Goal: Task Accomplishment & Management: Manage account settings

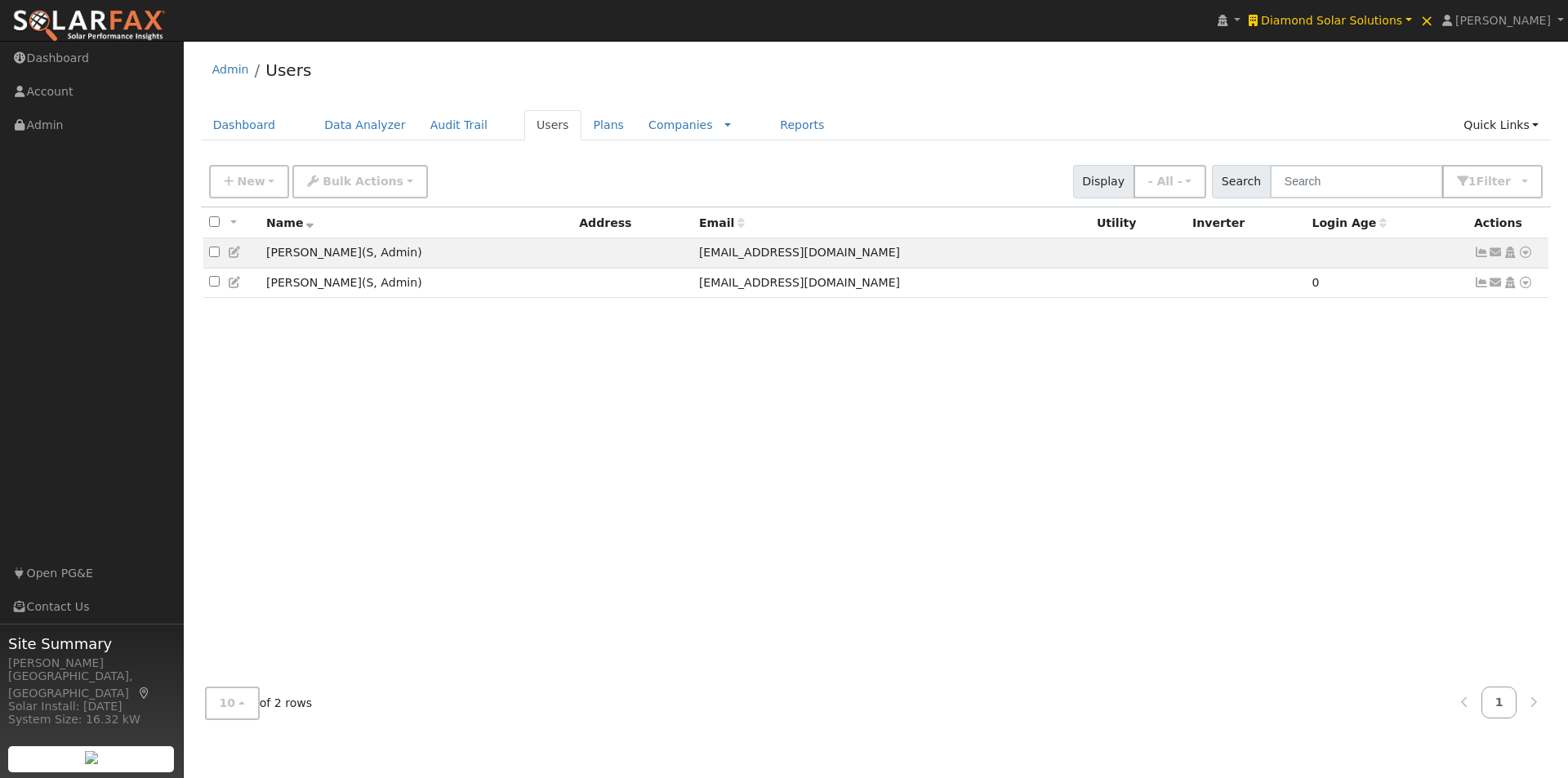
click at [1345, 21] on span "Diamond Solar Solutions" at bounding box center [1331, 20] width 141 height 13
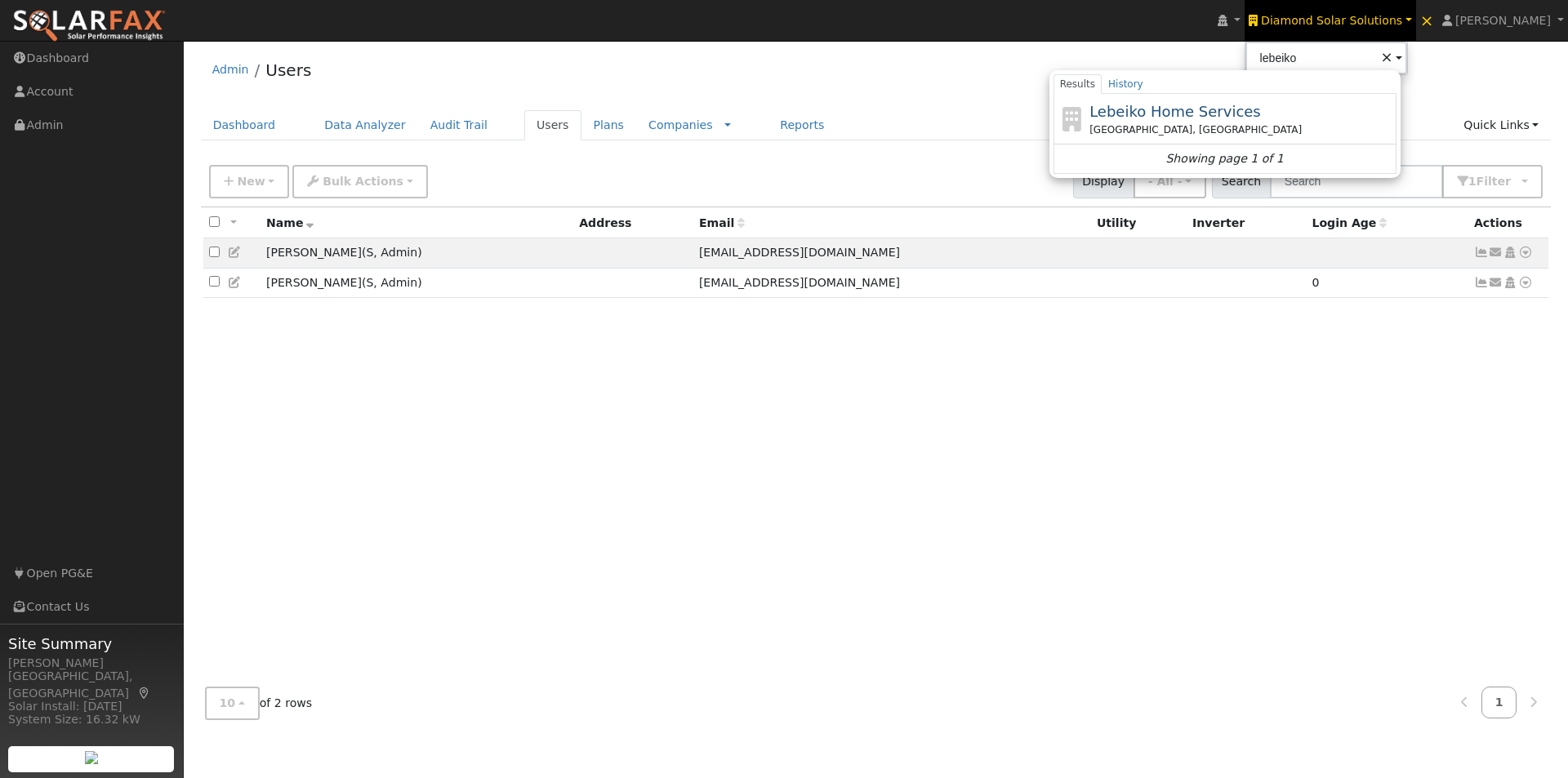
drag, startPoint x: 1198, startPoint y: 109, endPoint x: 1209, endPoint y: 104, distance: 12.1
click at [1204, 109] on span "Lebeiko Home Services" at bounding box center [1175, 110] width 171 height 17
type input "Lebeiko Home Services"
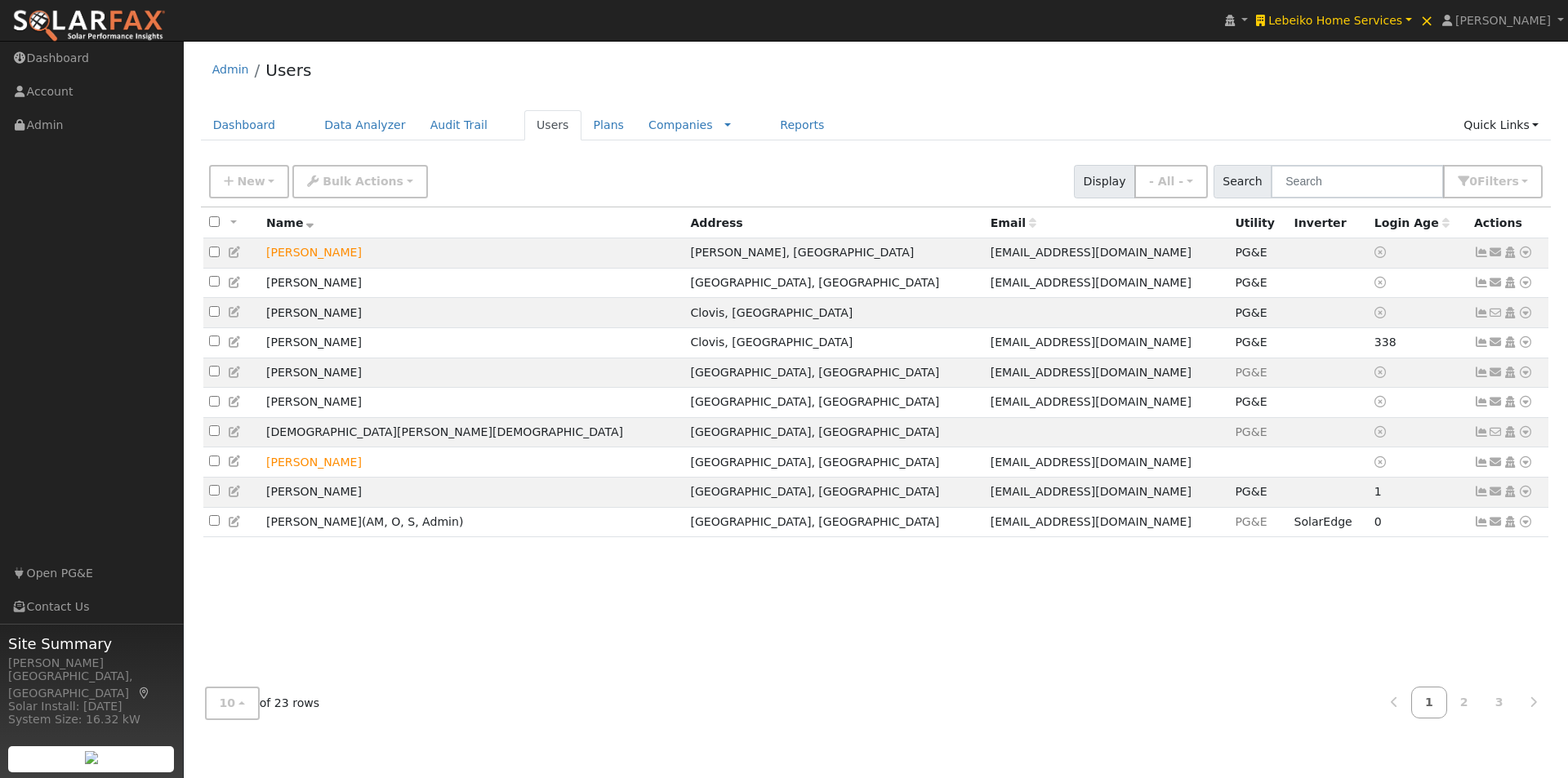
click at [895, 97] on div "Admin Users" at bounding box center [876, 74] width 1350 height 50
click at [248, 184] on span "New" at bounding box center [251, 181] width 28 height 13
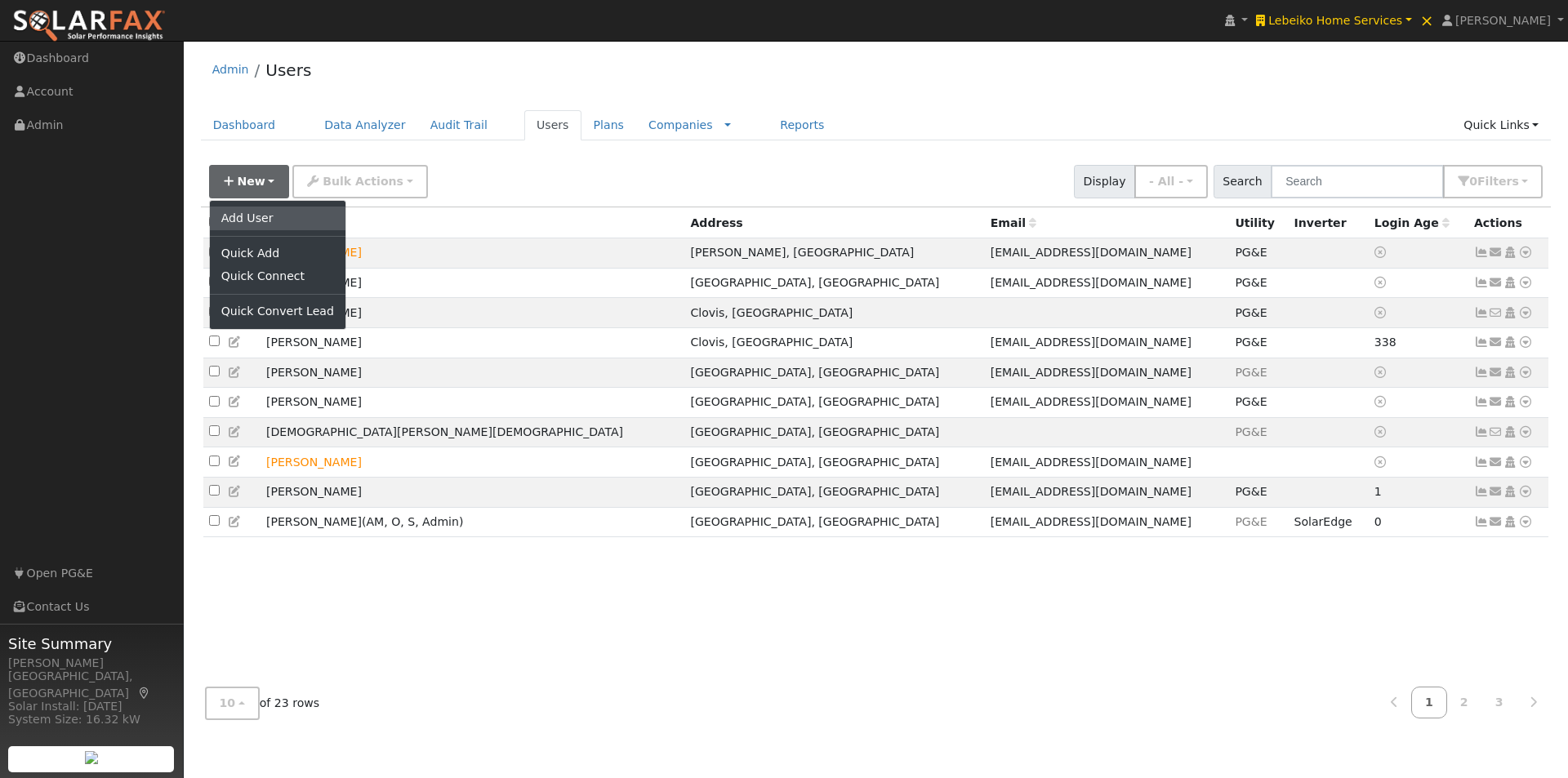
click at [240, 216] on link "Add User" at bounding box center [278, 218] width 135 height 23
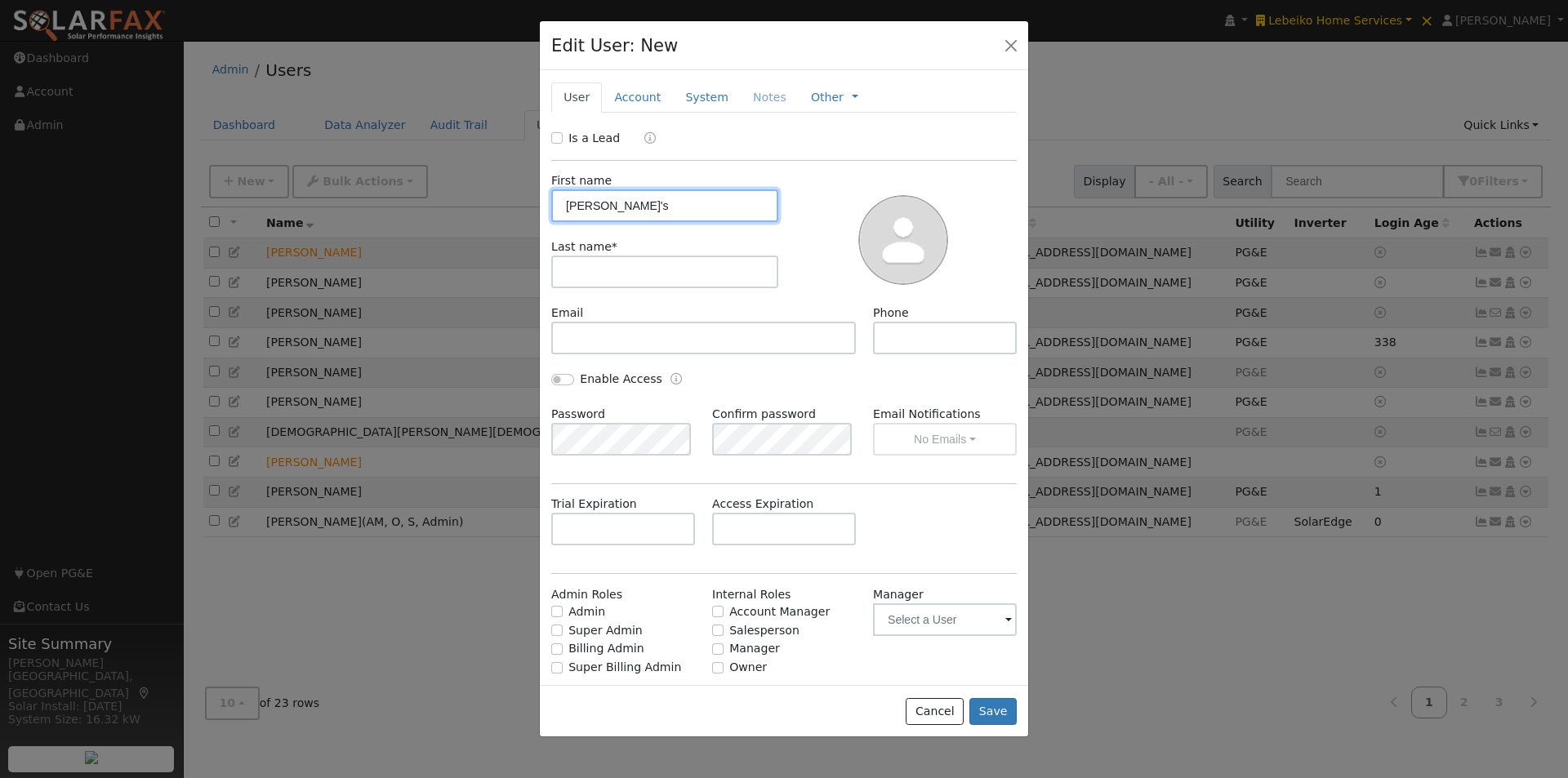
type input "John's"
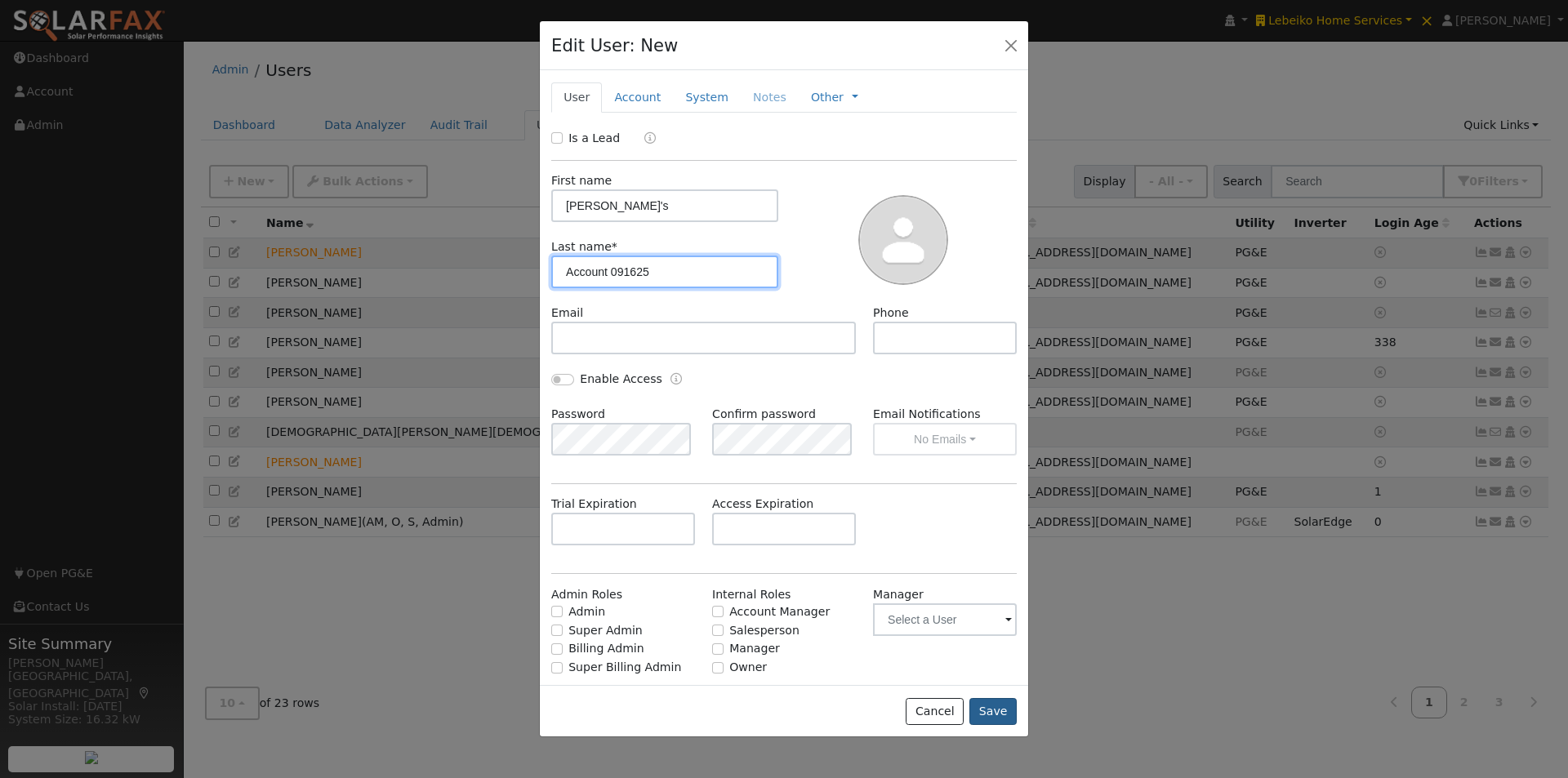
type input "Account 091625"
click at [996, 709] on button "Save" at bounding box center [993, 712] width 48 height 28
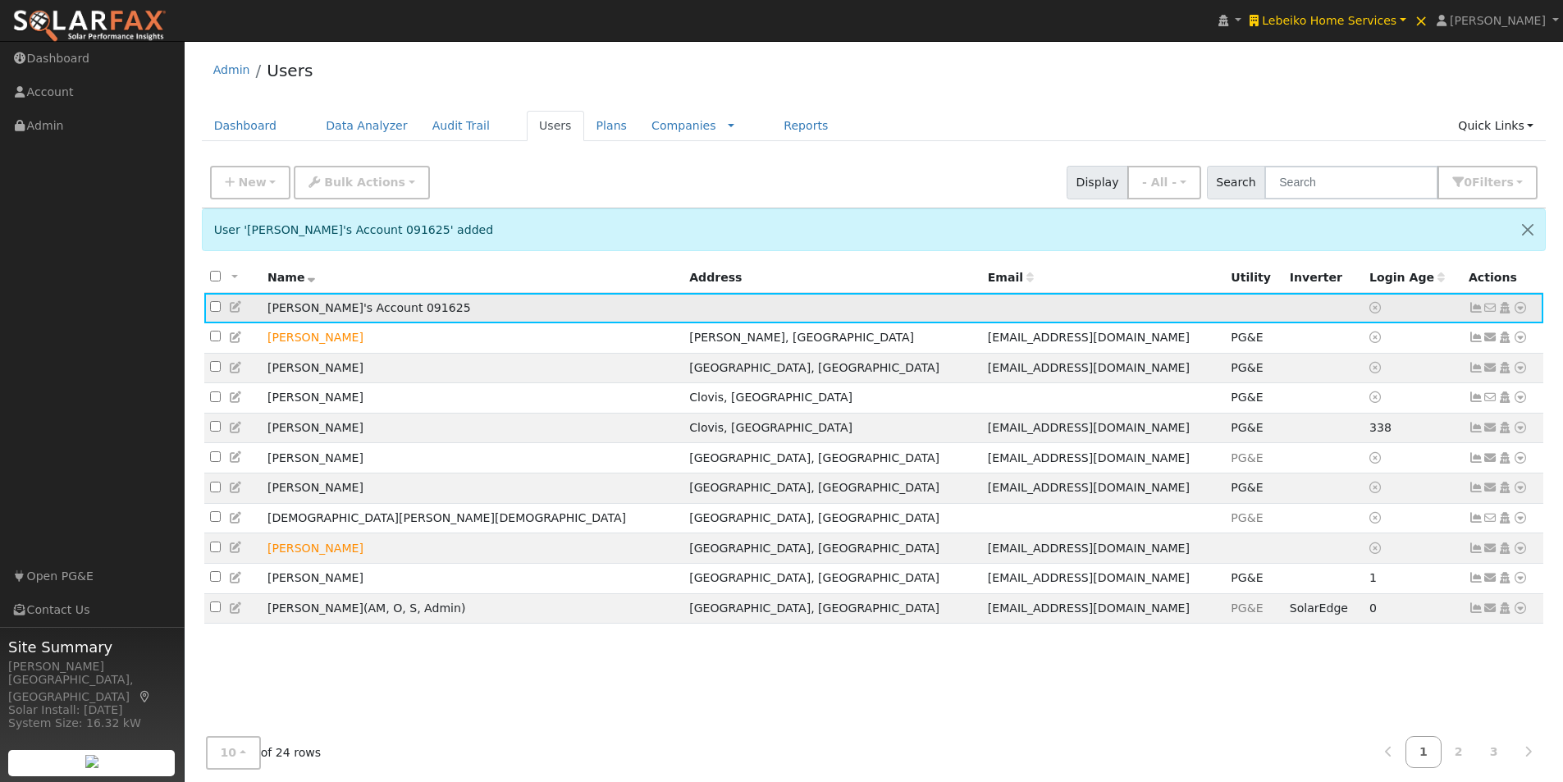
click at [1521, 310] on icon at bounding box center [1520, 307] width 15 height 11
click at [1341, 434] on link "Utility" at bounding box center [1350, 431] width 114 height 23
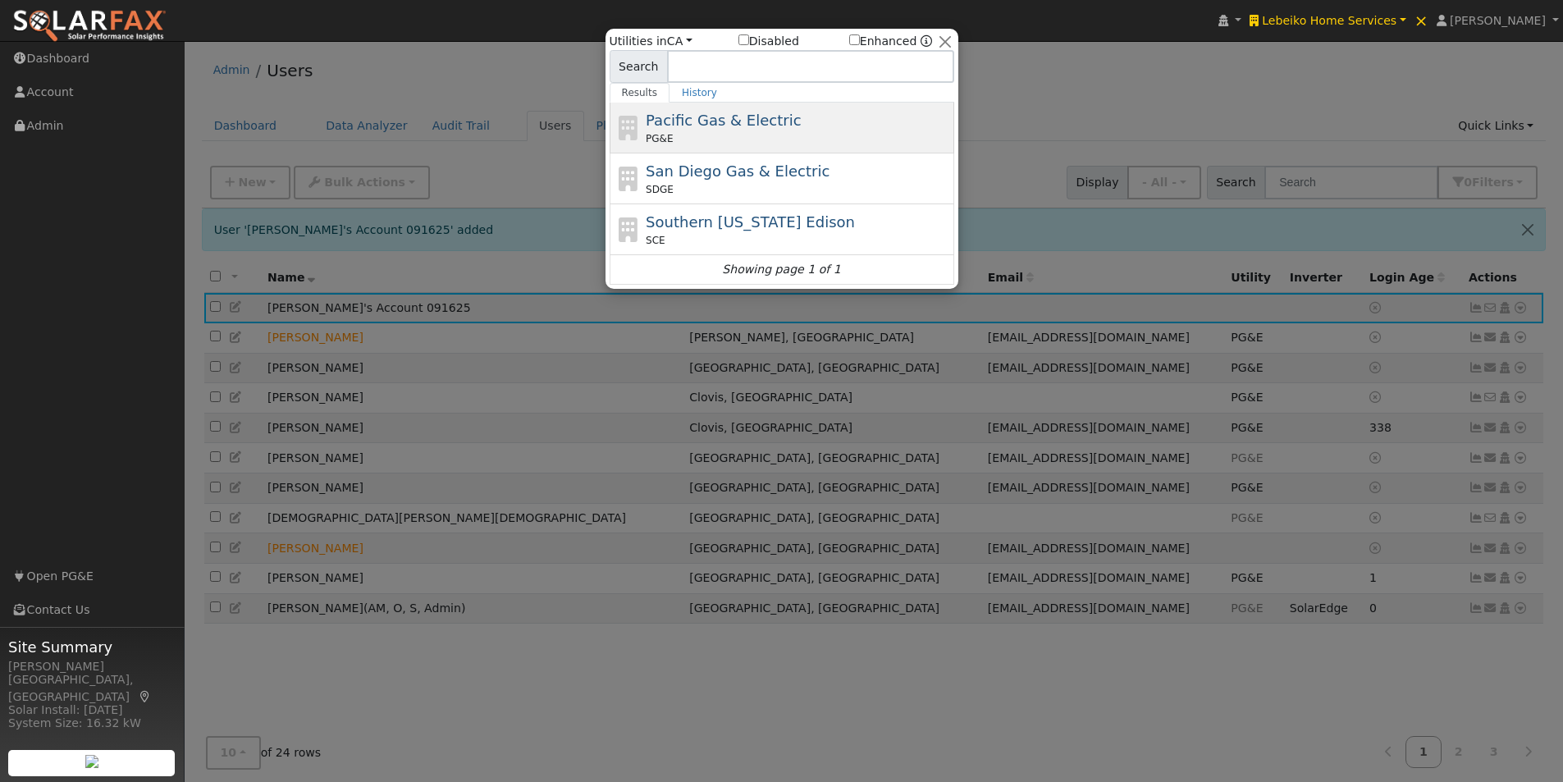
click at [698, 117] on span "Pacific Gas & Electric" at bounding box center [723, 120] width 155 height 17
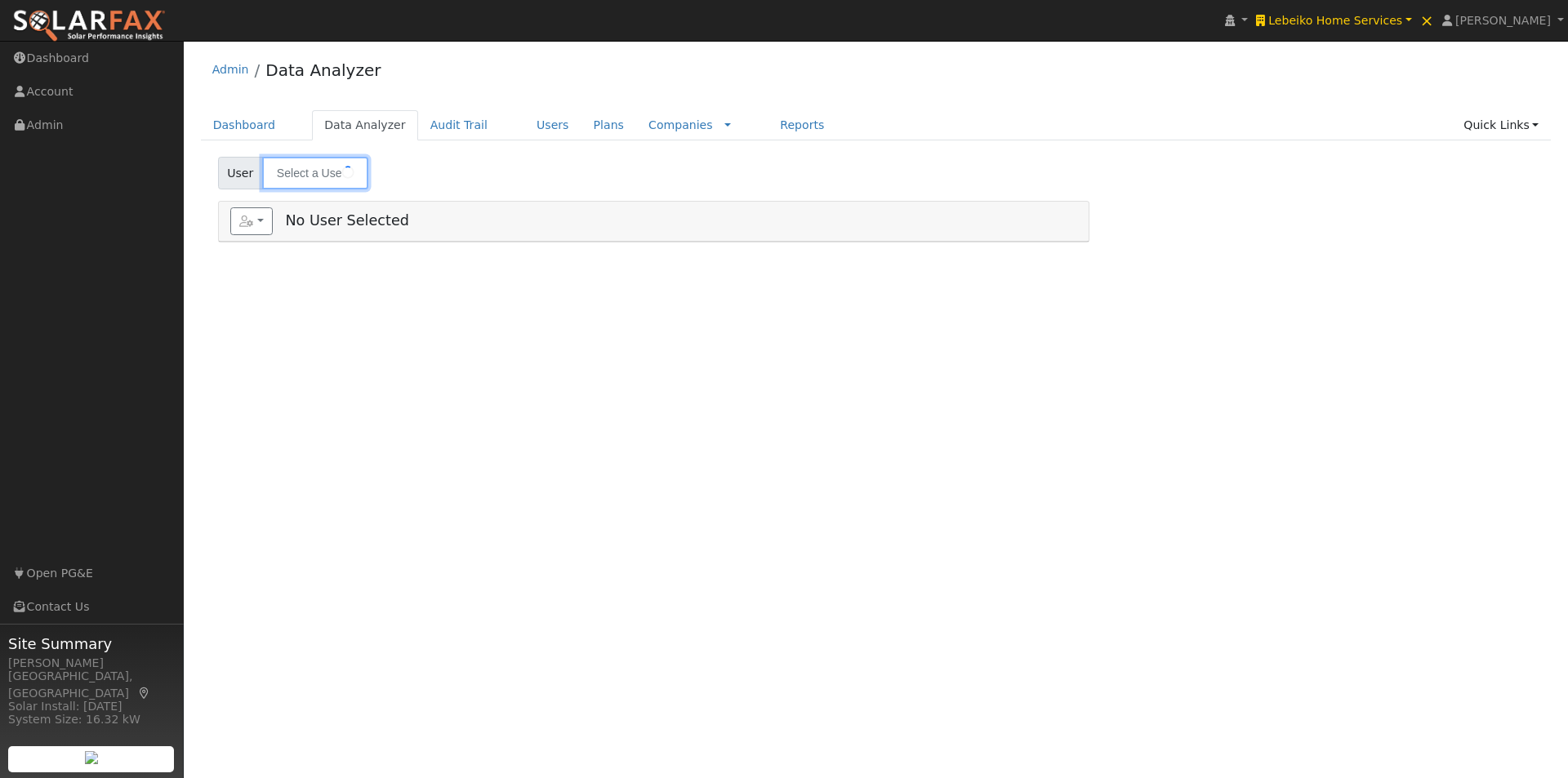
type input "Michele Larson"
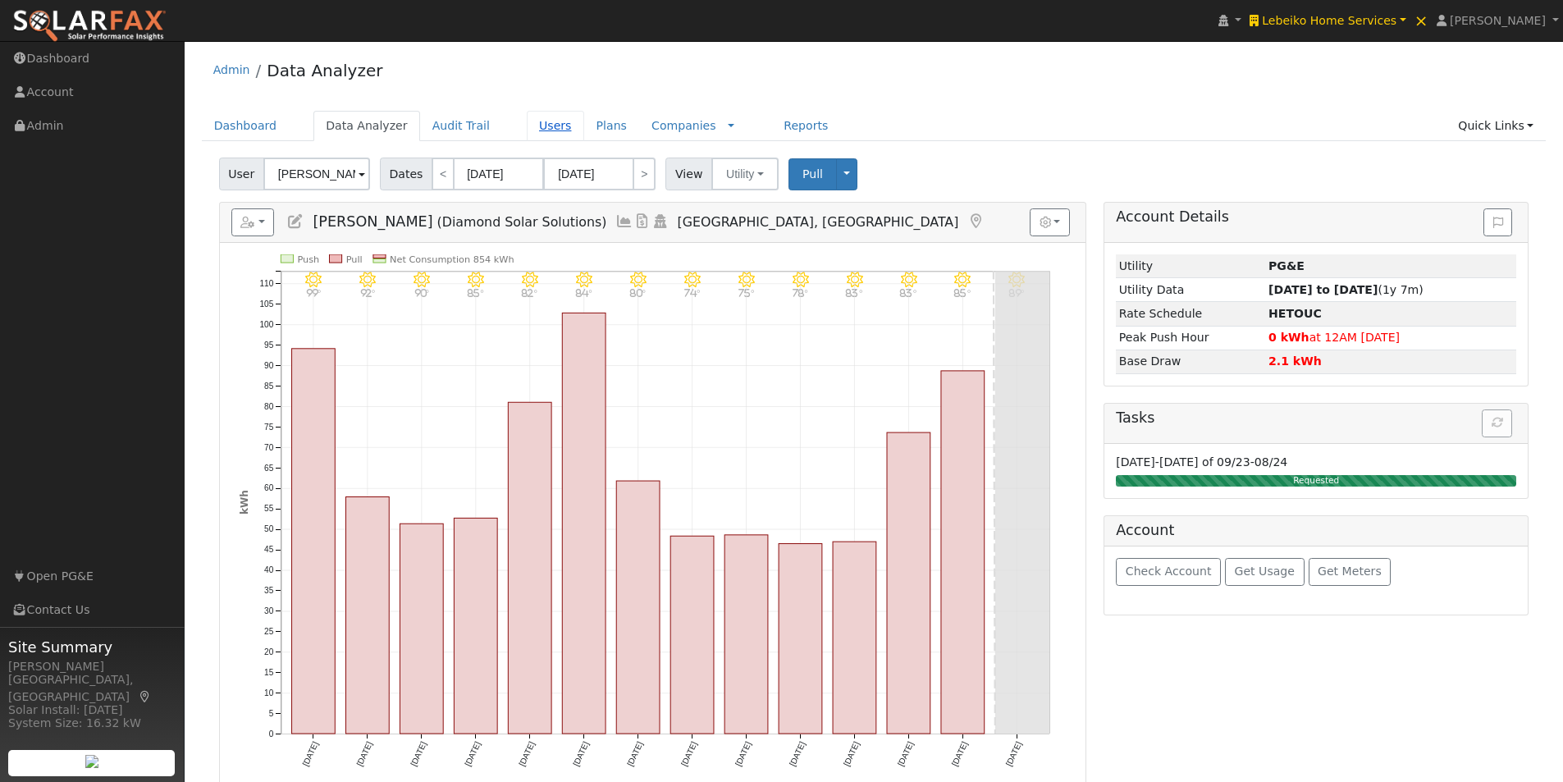
click at [534, 120] on link "Users" at bounding box center [555, 126] width 57 height 30
click at [527, 123] on link "Users" at bounding box center [555, 126] width 57 height 30
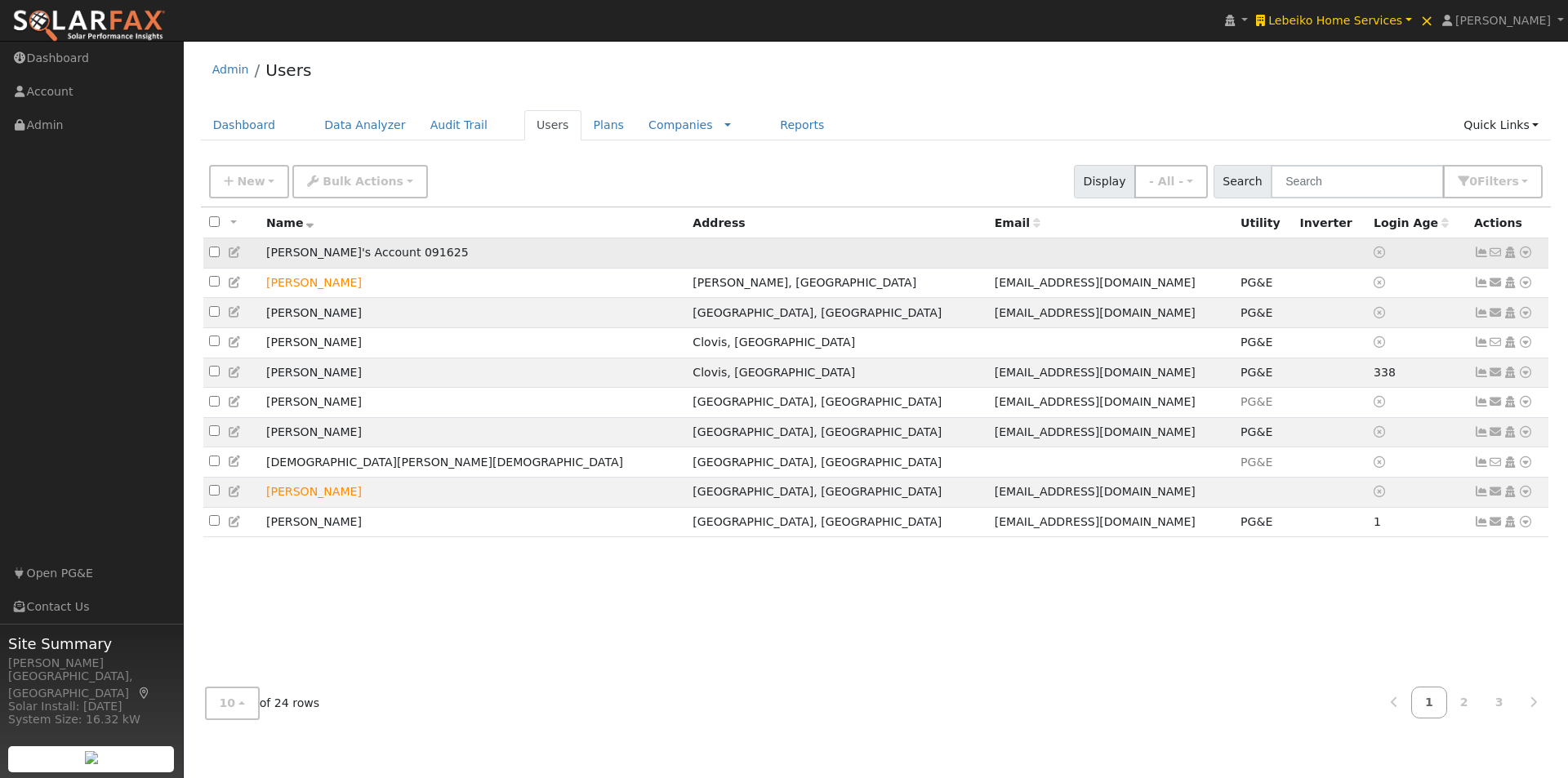
drag, startPoint x: 953, startPoint y: 244, endPoint x: 971, endPoint y: 247, distance: 18.2
click at [989, 245] on td at bounding box center [1111, 254] width 246 height 30
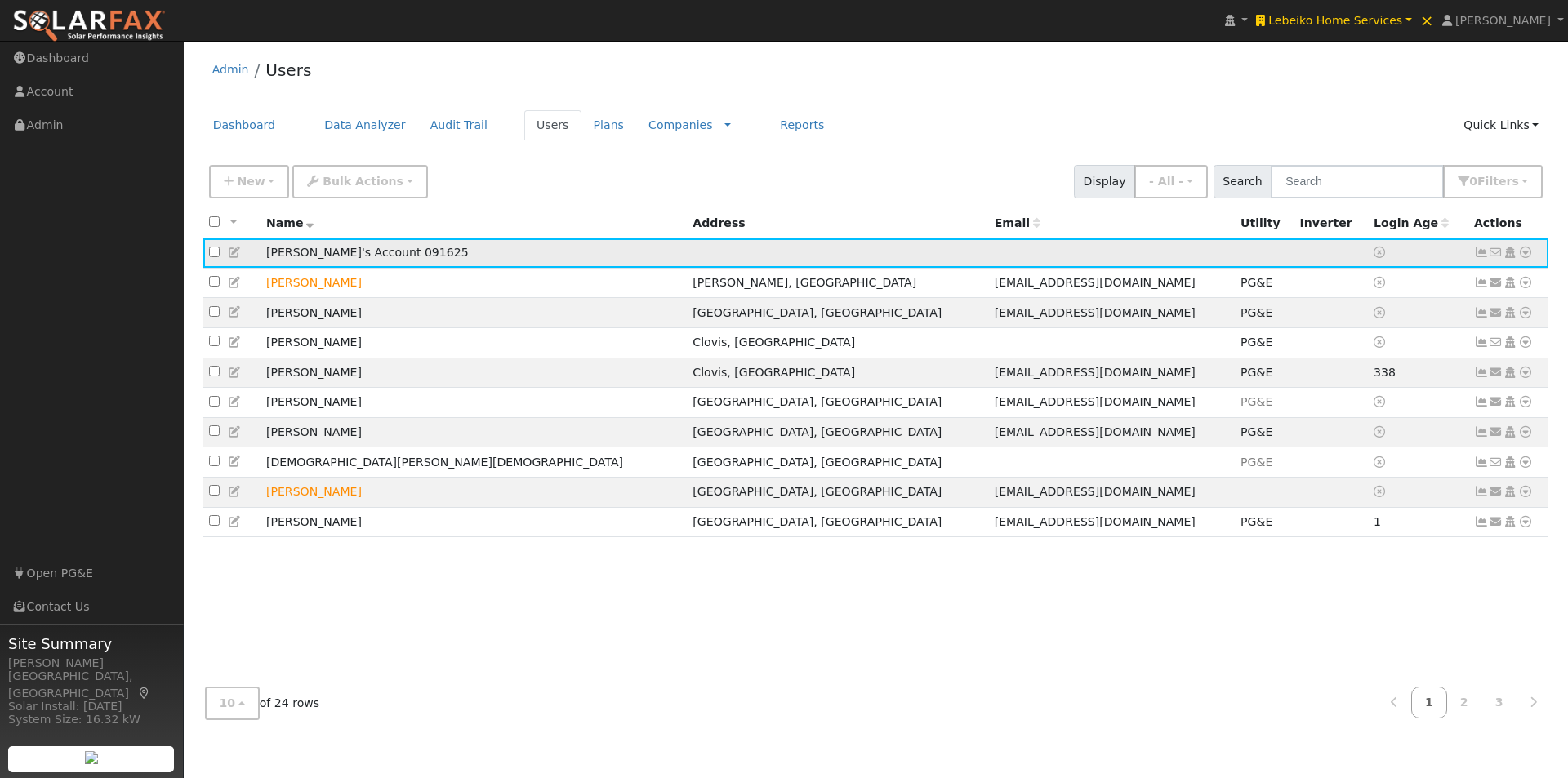
click at [1526, 253] on icon at bounding box center [1524, 252] width 15 height 11
click at [1340, 379] on link "Utility" at bounding box center [1356, 376] width 113 height 23
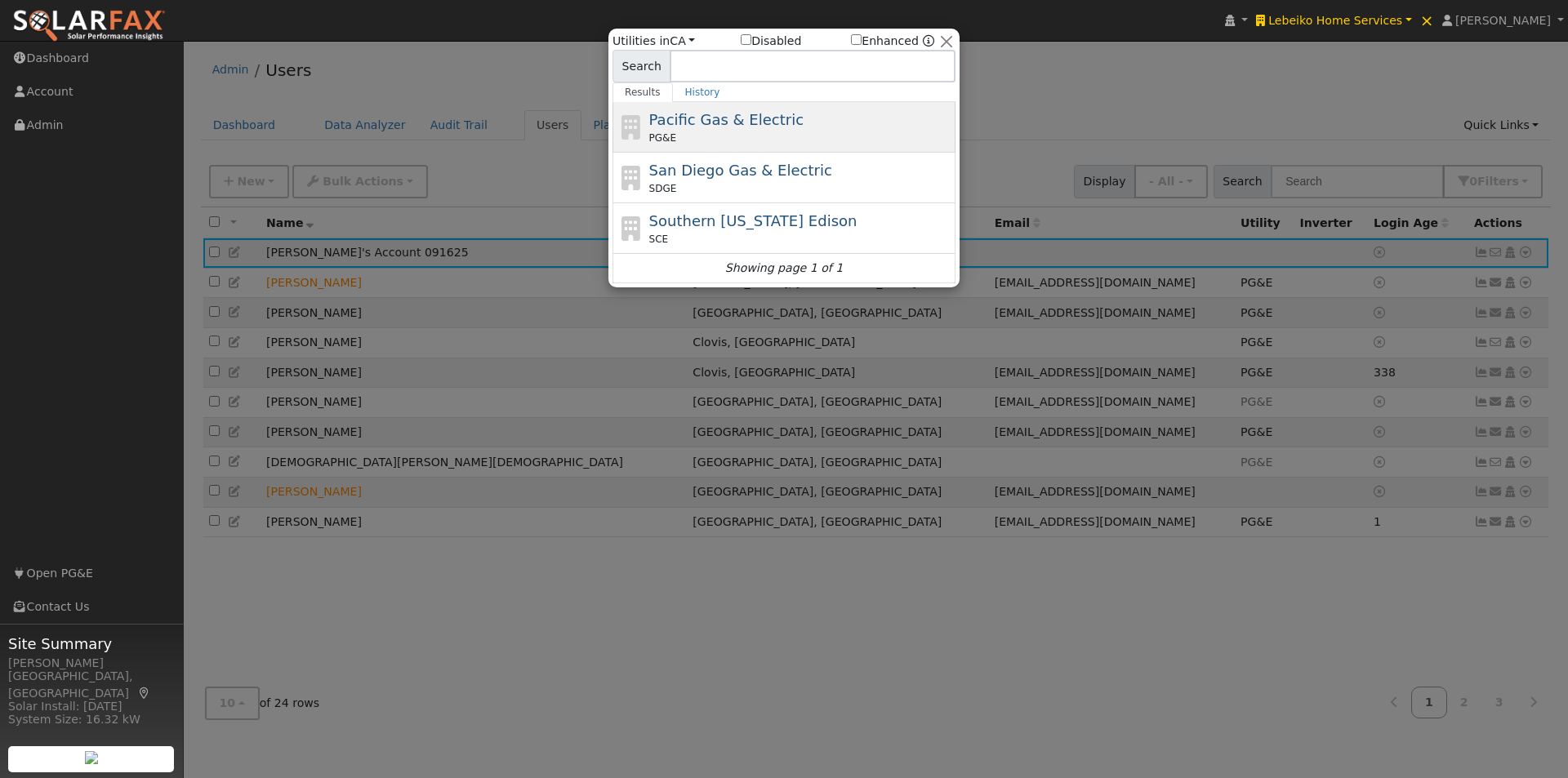
click at [667, 114] on span "Pacific Gas & Electric" at bounding box center [725, 119] width 154 height 17
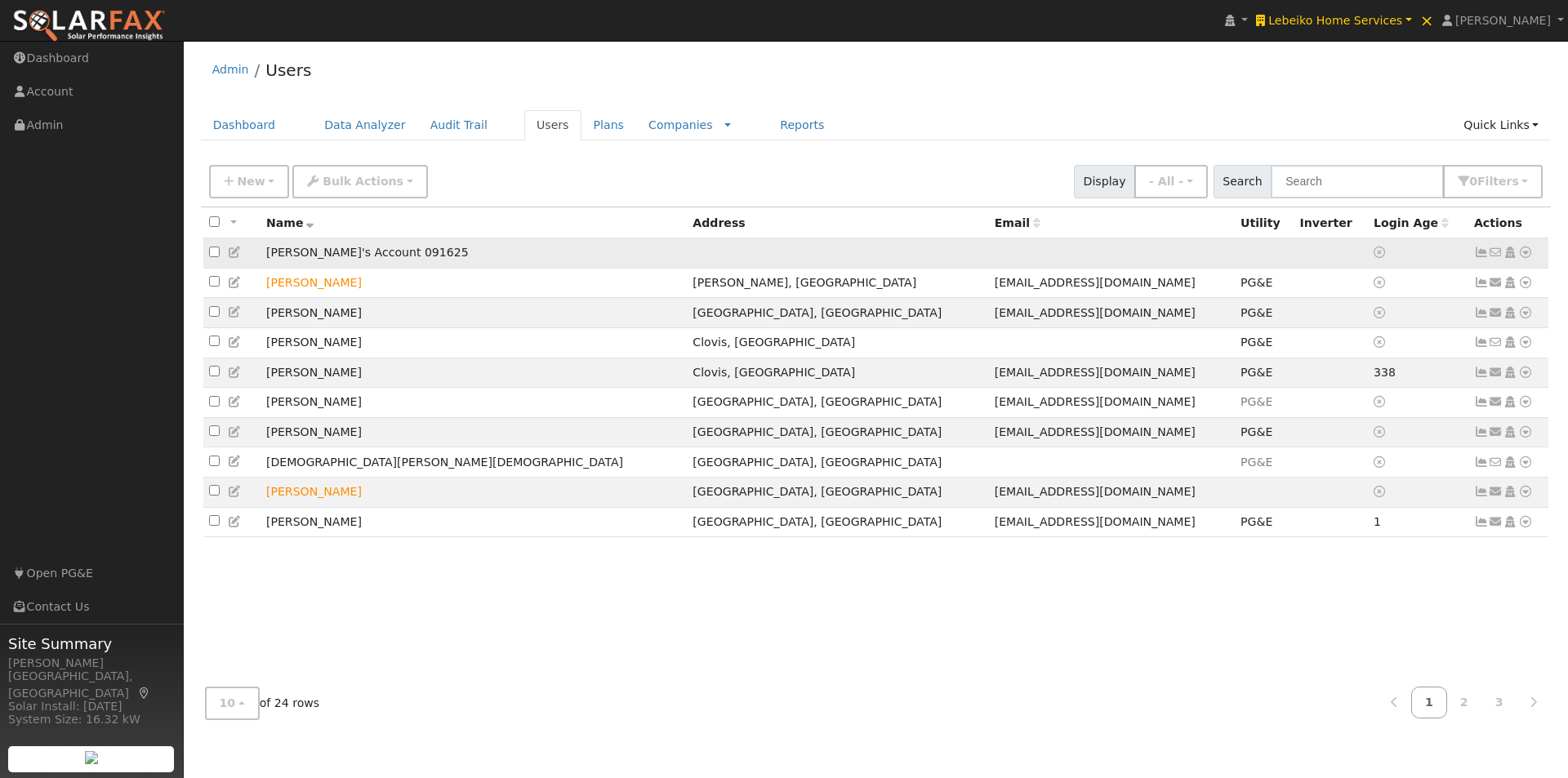
click at [989, 251] on td at bounding box center [1111, 254] width 246 height 30
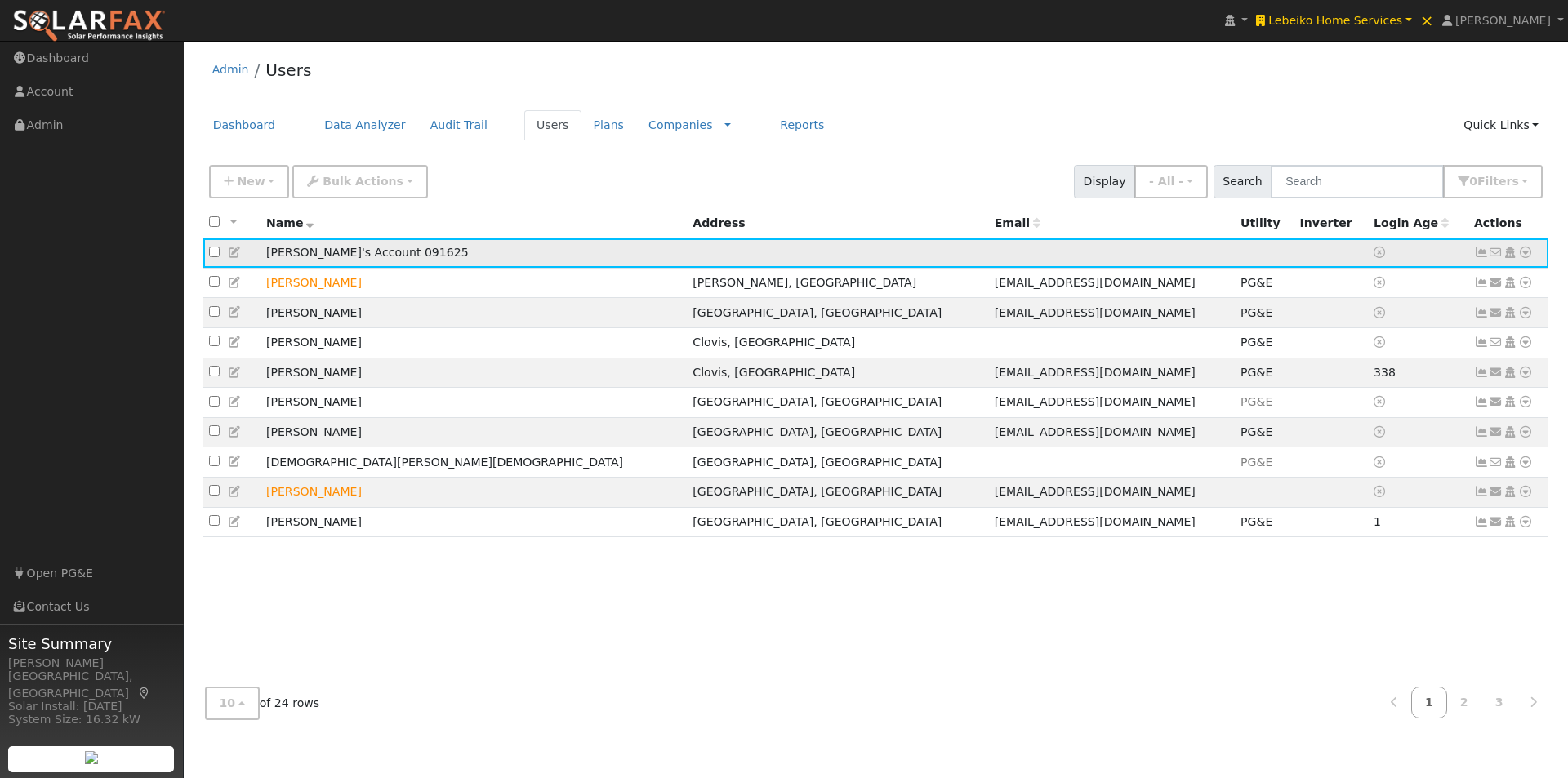
click at [1525, 257] on icon at bounding box center [1524, 252] width 15 height 11
drag, startPoint x: 1349, startPoint y: 380, endPoint x: 1329, endPoint y: 380, distance: 20.0
click at [0, 0] on link "Utility" at bounding box center [0, 0] width 0 height 0
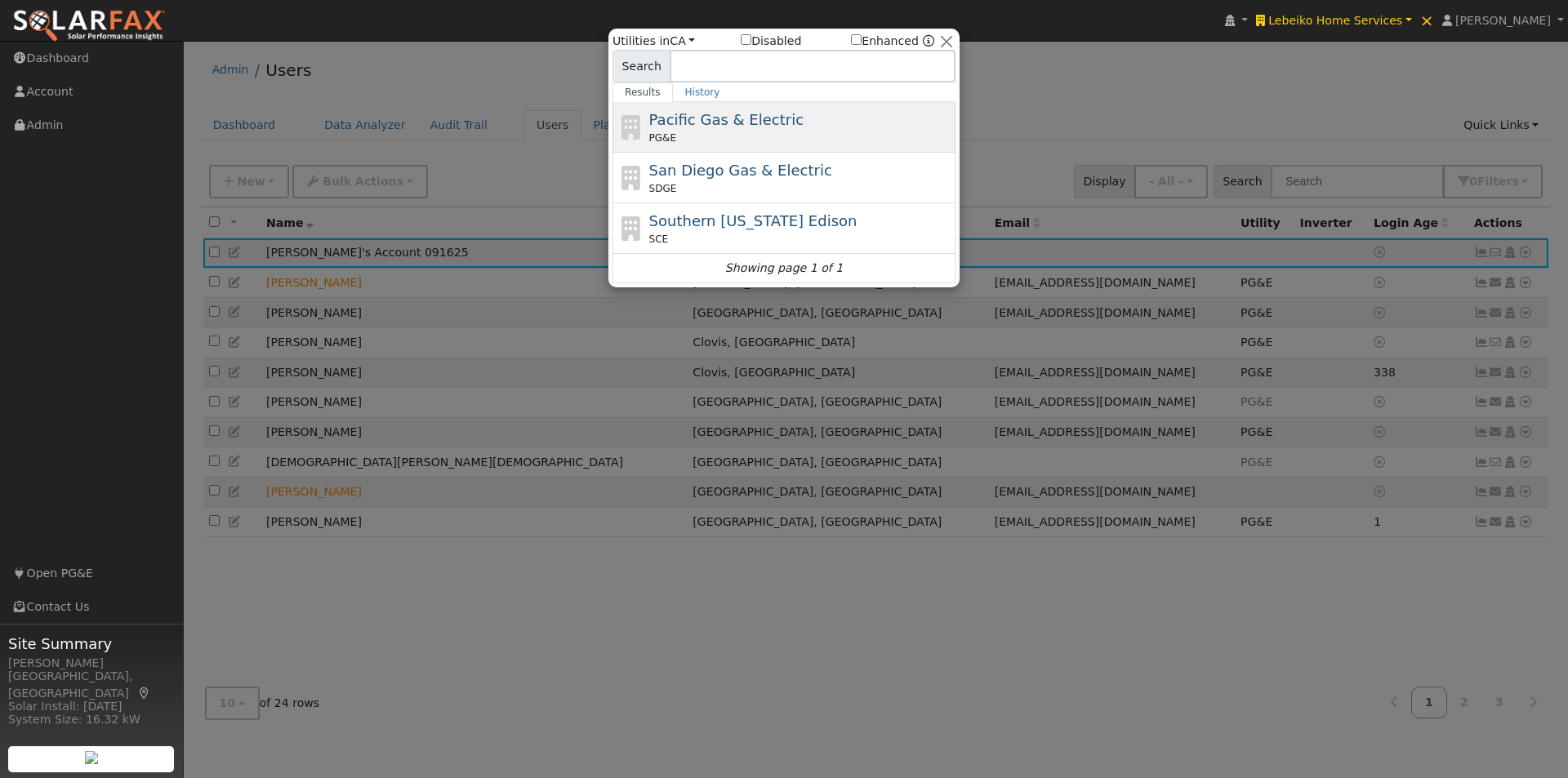
click at [703, 120] on span "Pacific Gas & Electric" at bounding box center [725, 119] width 154 height 17
